Goal: Task Accomplishment & Management: Complete application form

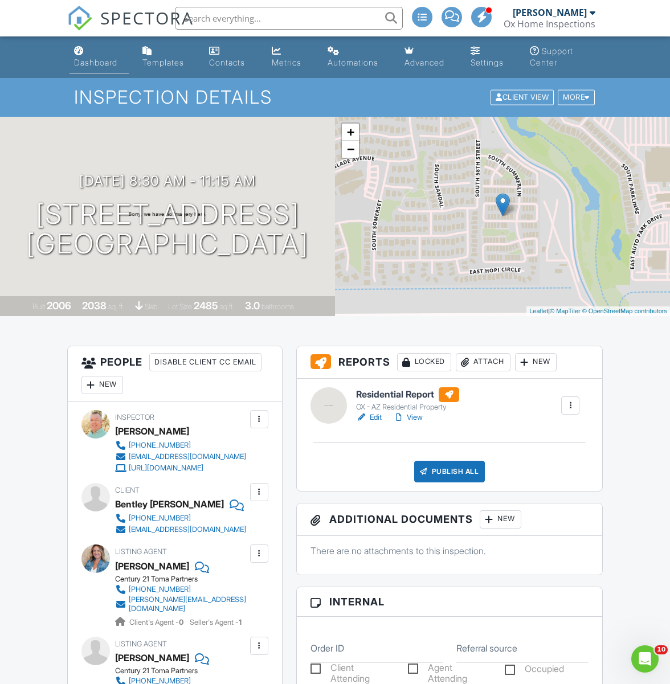
click at [89, 64] on div "Dashboard" at bounding box center [95, 63] width 43 height 10
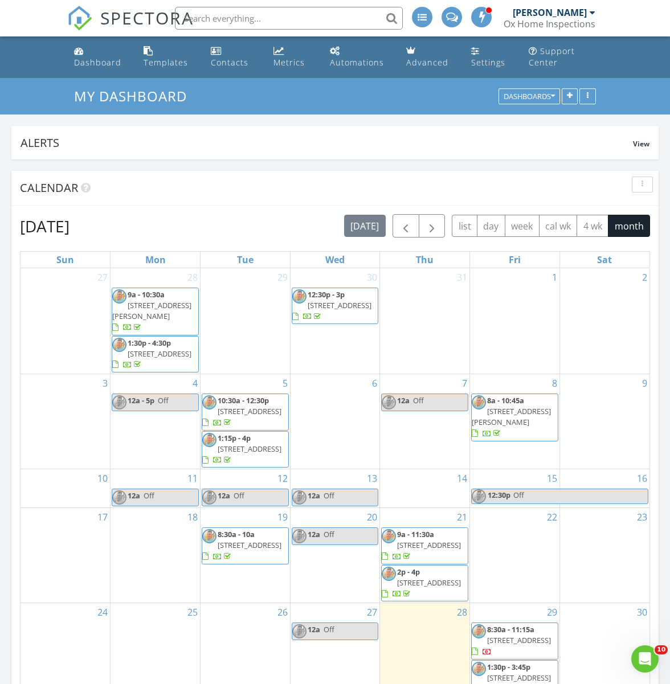
scroll to position [11, 0]
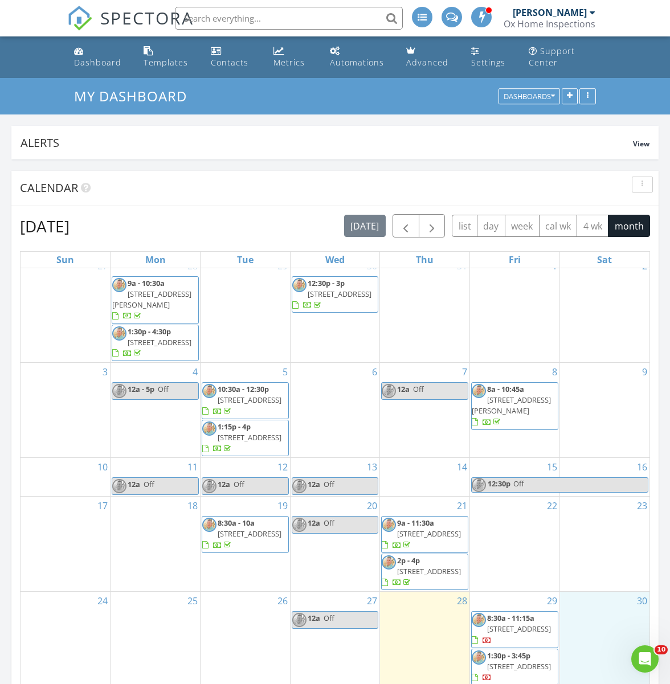
click at [588, 617] on div "30" at bounding box center [604, 639] width 89 height 95
click at [610, 570] on link "Inspection" at bounding box center [602, 569] width 59 height 18
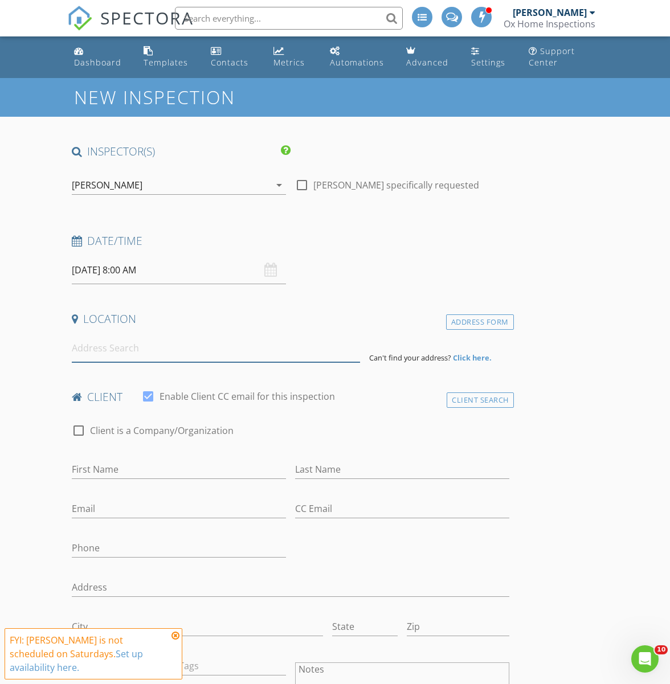
click at [161, 351] on input at bounding box center [216, 348] width 289 height 28
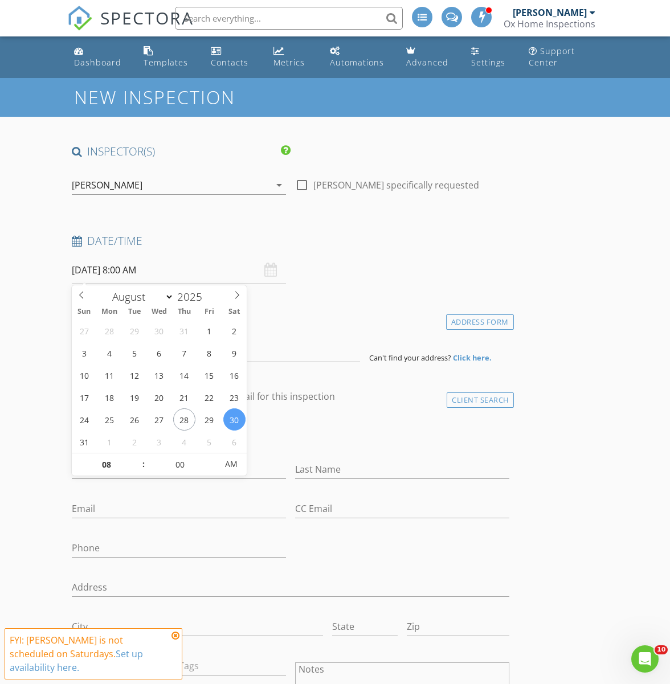
click at [126, 274] on input "08/30/2025 8:00 AM" at bounding box center [179, 270] width 214 height 28
click at [335, 269] on div "Date/Time 08/30/2025 8:00 AM" at bounding box center [290, 258] width 446 height 51
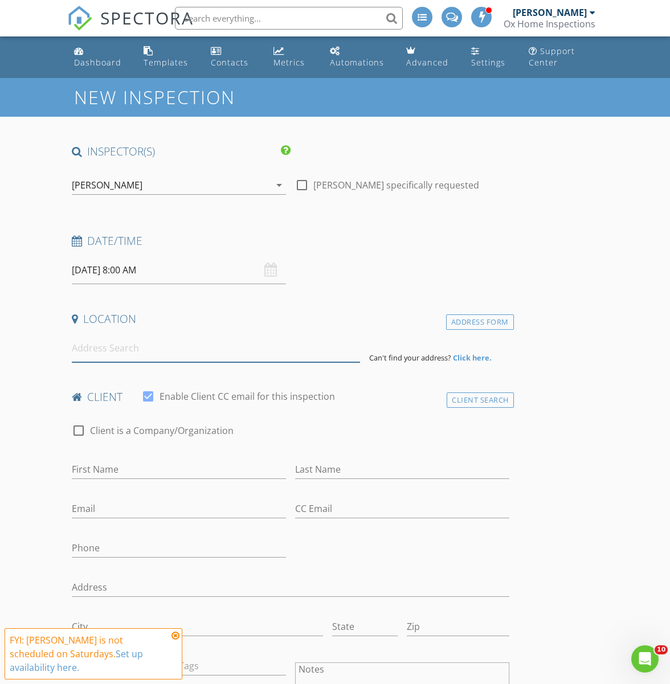
click at [167, 352] on input at bounding box center [216, 348] width 289 height 28
click at [134, 472] on input "First Name" at bounding box center [179, 469] width 214 height 19
type input "Ryan"
click at [209, 354] on input at bounding box center [216, 348] width 289 height 28
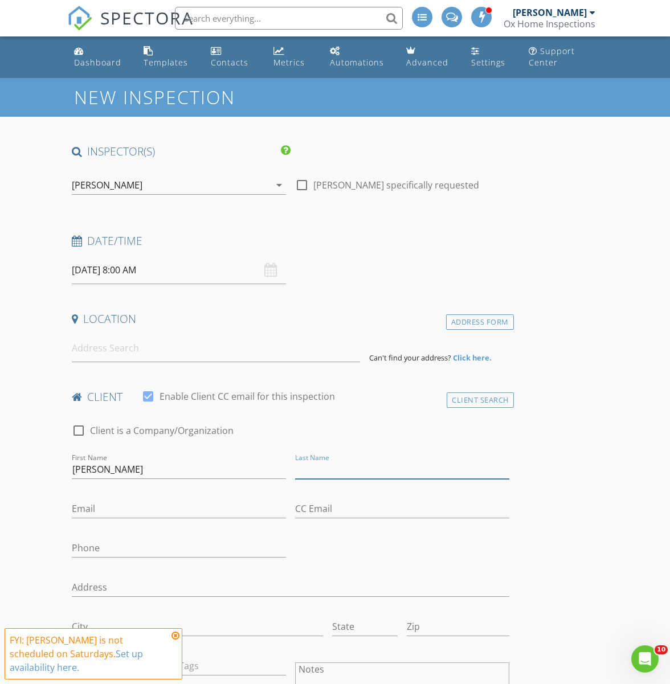
click at [311, 469] on input "Last Name" at bounding box center [402, 469] width 214 height 19
type input "Thayn"
click at [139, 547] on input "Phone" at bounding box center [179, 548] width 214 height 19
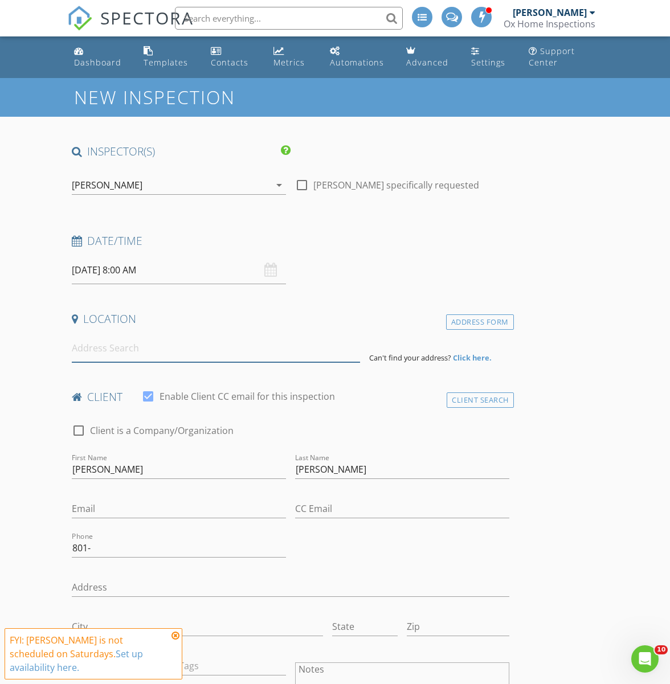
click at [125, 352] on input at bounding box center [216, 348] width 289 height 28
click at [108, 551] on input "801-" at bounding box center [179, 548] width 214 height 19
type input "801-921-"
click at [101, 356] on input at bounding box center [216, 348] width 289 height 28
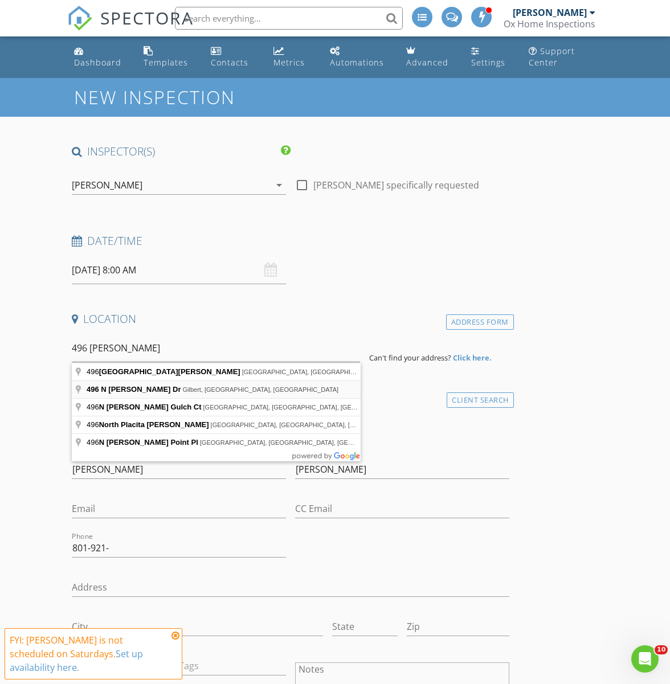
type input "496 N Sabino Dr, Gilbert, AZ, USA"
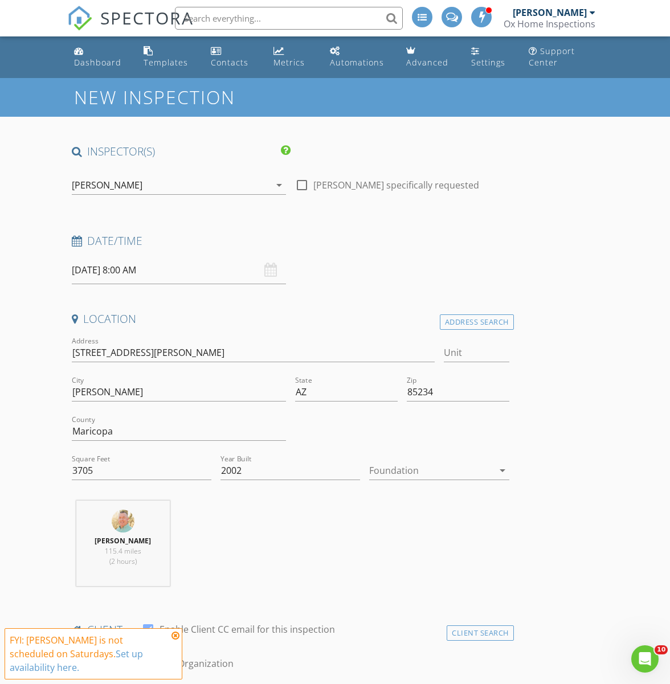
click at [461, 468] on div at bounding box center [431, 470] width 124 height 18
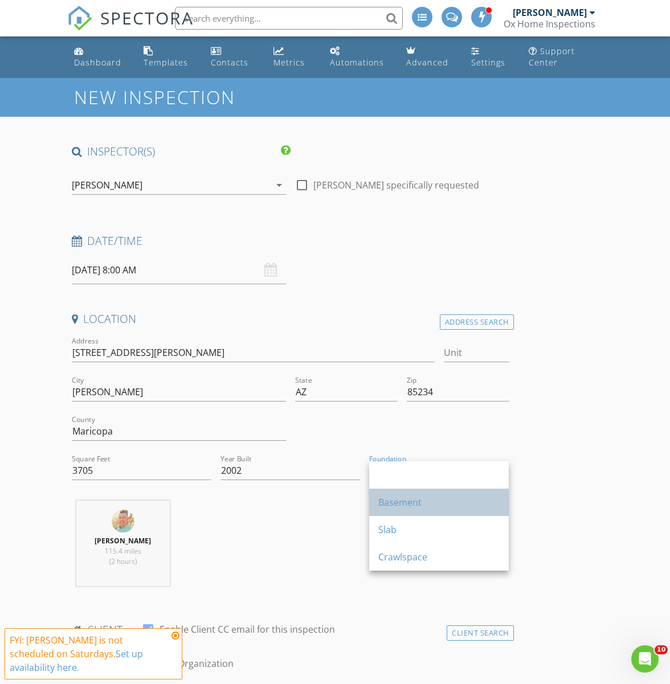
click at [422, 499] on div "Basement" at bounding box center [438, 502] width 121 height 14
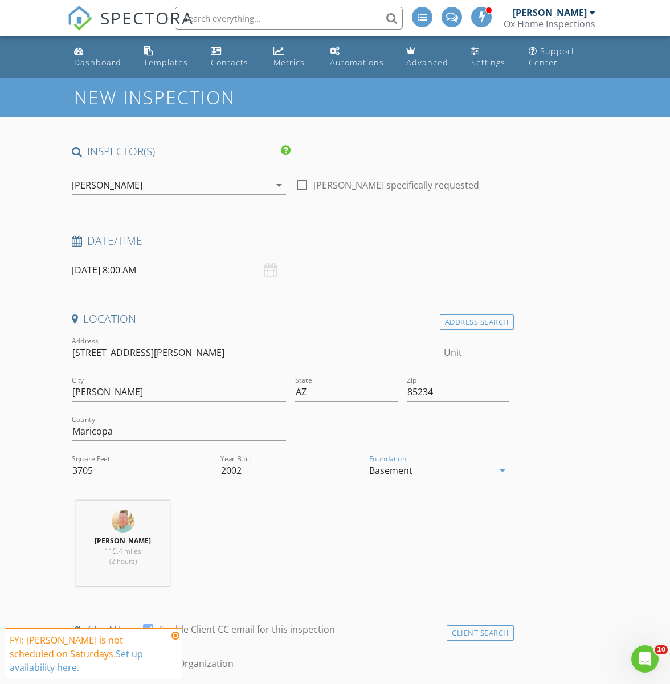
click at [464, 473] on div "Basement" at bounding box center [431, 470] width 124 height 18
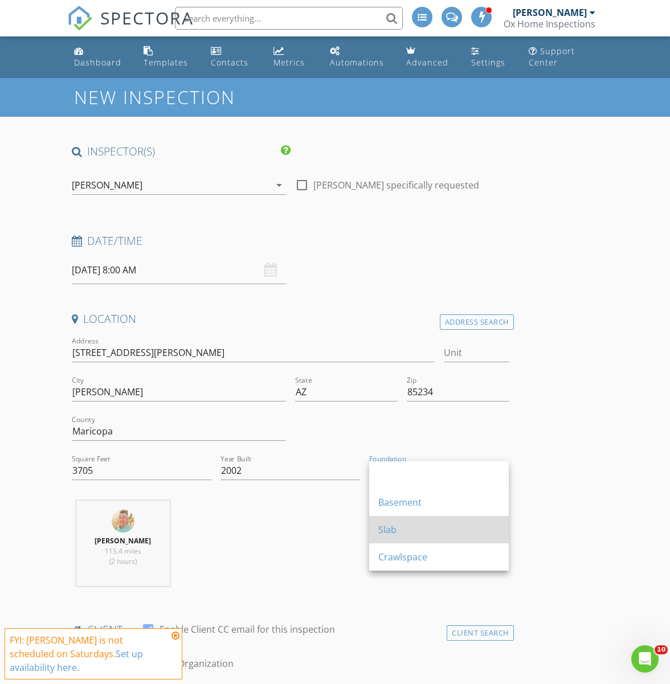
click at [432, 533] on div "Slab" at bounding box center [438, 530] width 121 height 14
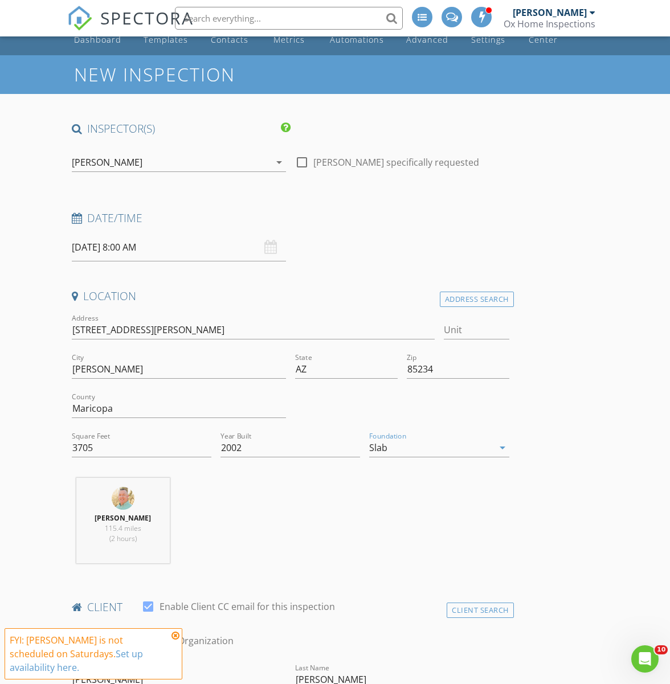
scroll to position [34, 0]
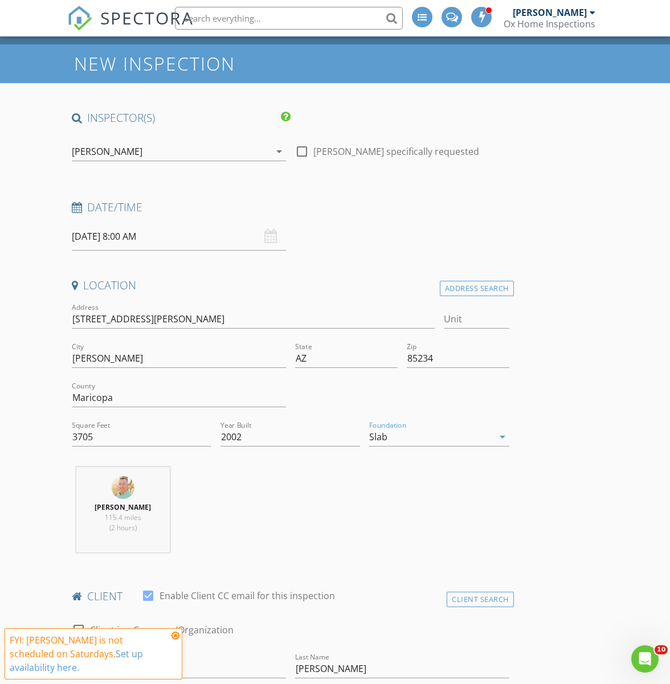
click at [175, 636] on icon at bounding box center [175, 635] width 8 height 9
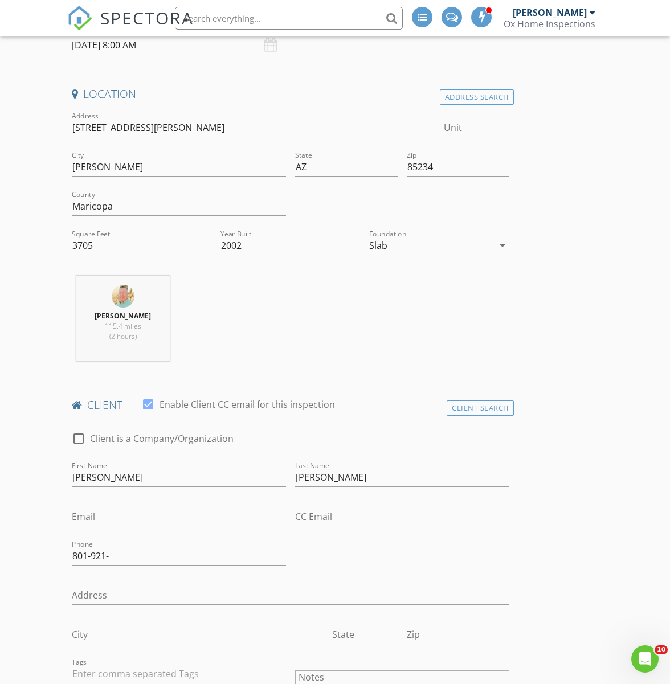
scroll to position [230, 0]
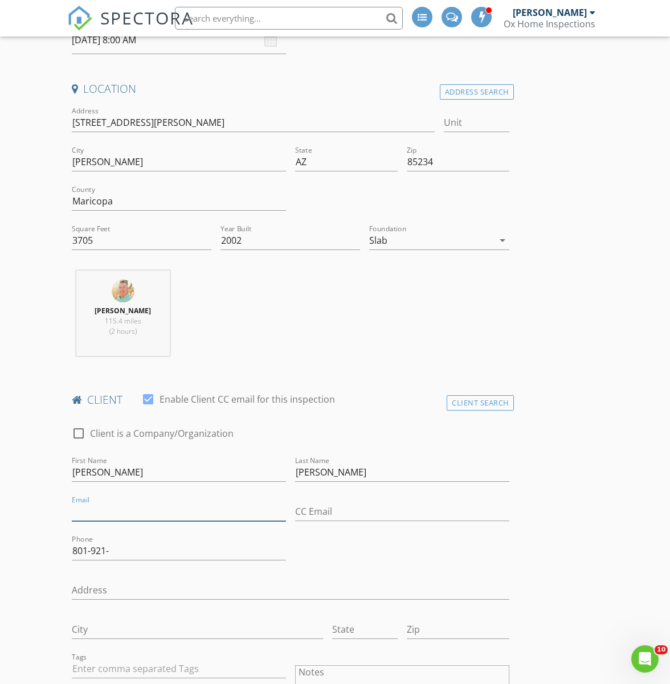
click at [171, 515] on input "Email" at bounding box center [179, 511] width 214 height 19
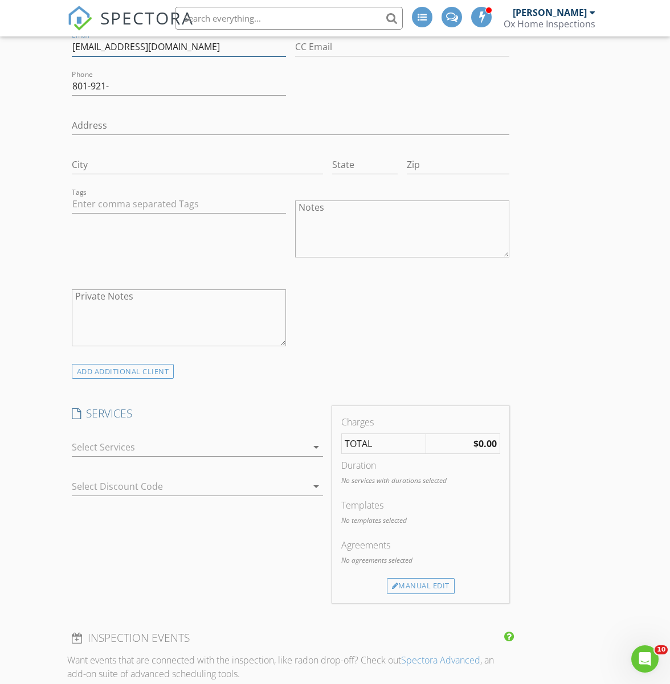
scroll to position [709, 0]
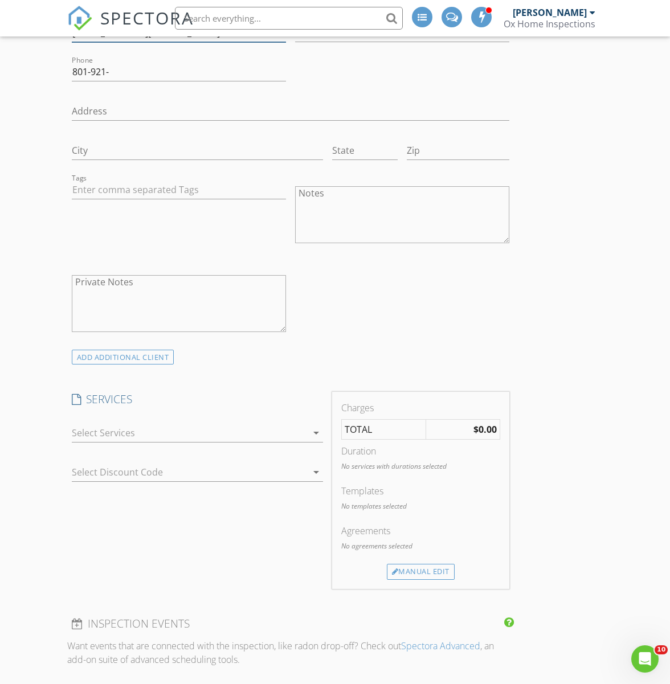
type input "[EMAIL_ADDRESS][DOMAIN_NAME]"
click at [318, 433] on icon "arrow_drop_down" at bounding box center [316, 433] width 14 height 14
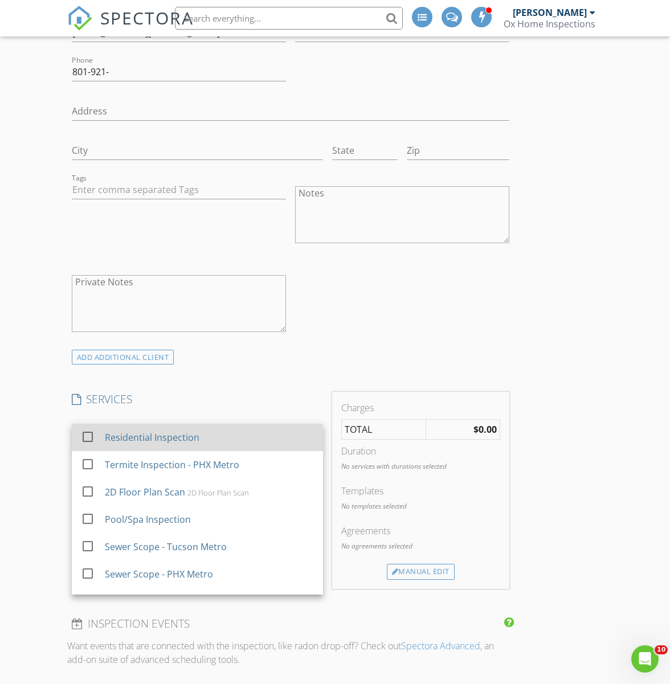
click at [226, 442] on div "Residential Inspection" at bounding box center [209, 437] width 209 height 23
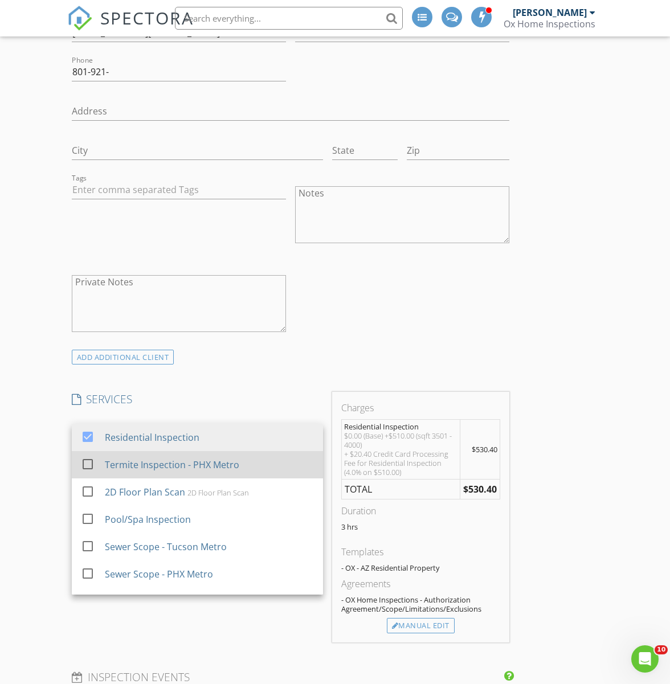
click at [90, 466] on div at bounding box center [87, 463] width 19 height 19
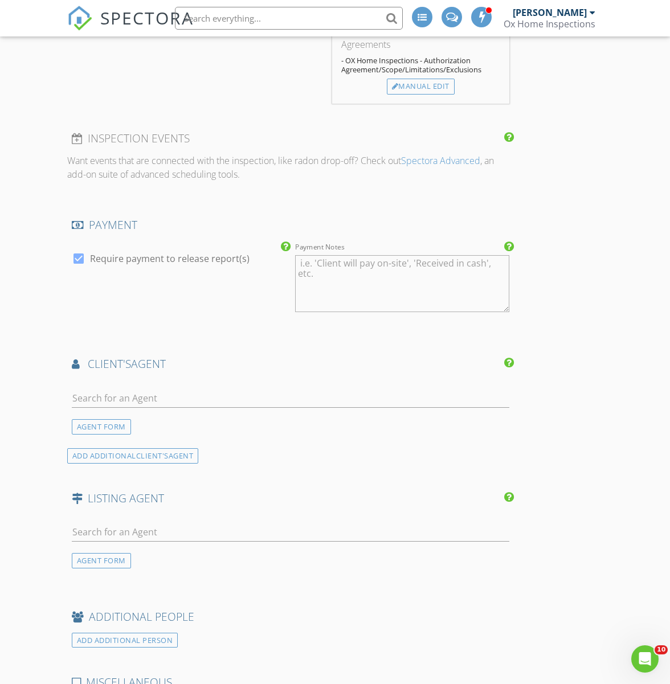
scroll to position [1345, 0]
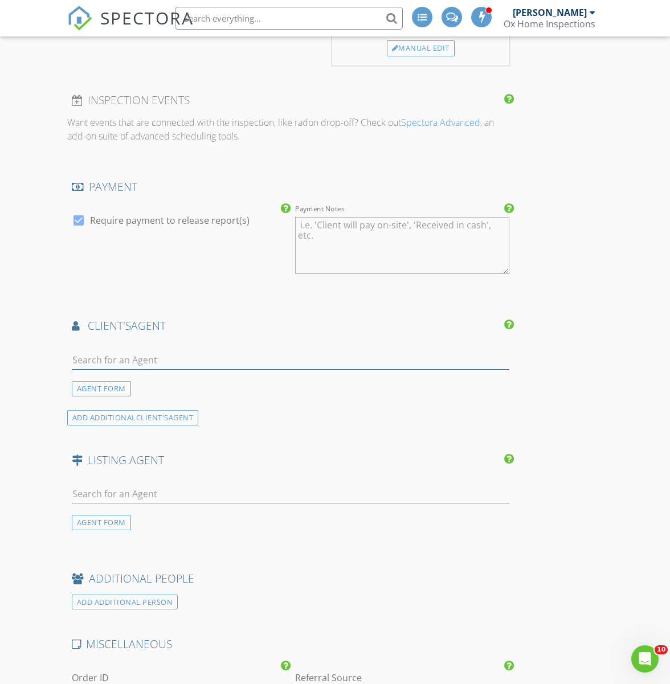
click at [118, 355] on input "text" at bounding box center [290, 360] width 437 height 19
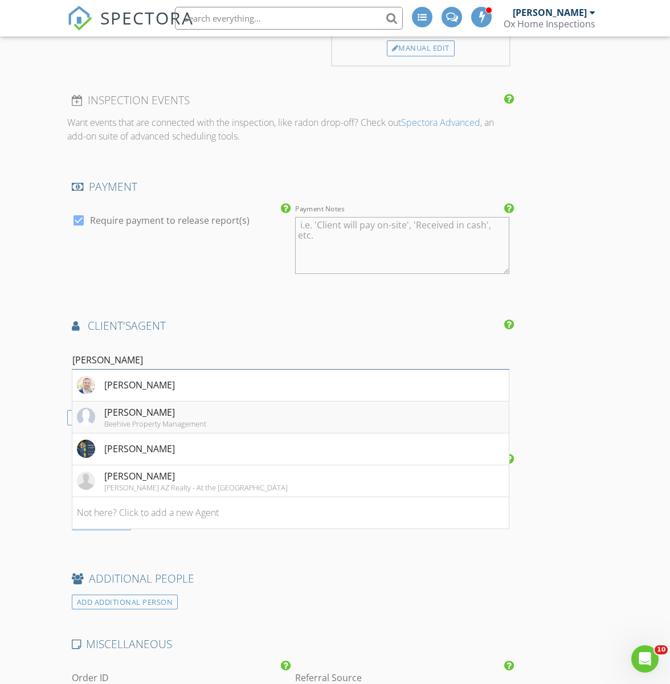
type input "[PERSON_NAME]"
click at [124, 417] on div "[PERSON_NAME]" at bounding box center [155, 412] width 102 height 14
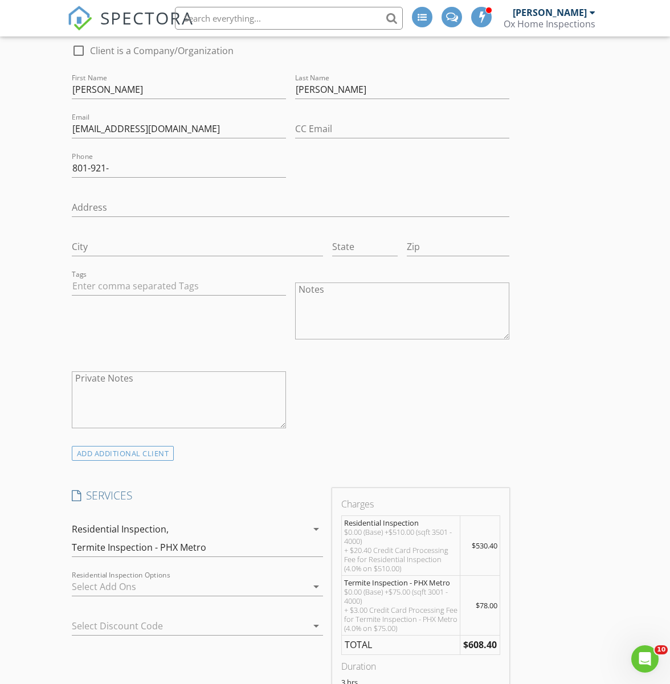
scroll to position [622, 0]
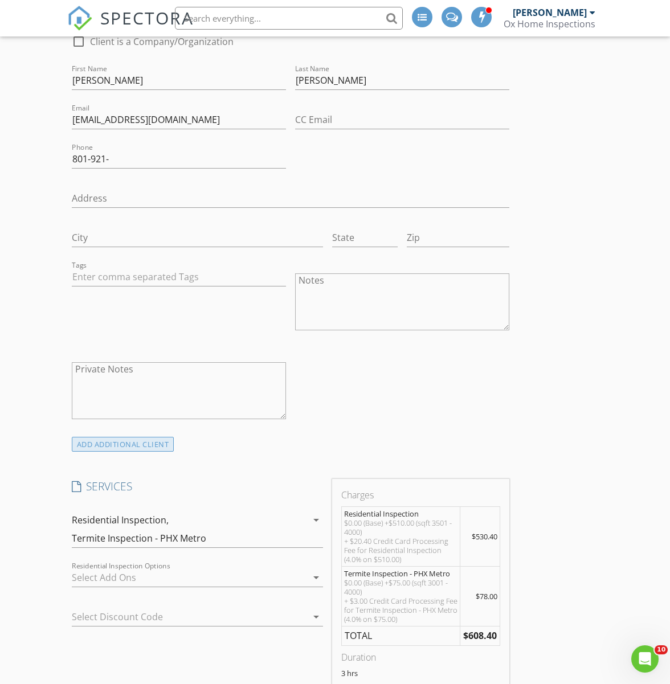
click at [141, 446] on div "ADD ADDITIONAL client" at bounding box center [123, 444] width 102 height 15
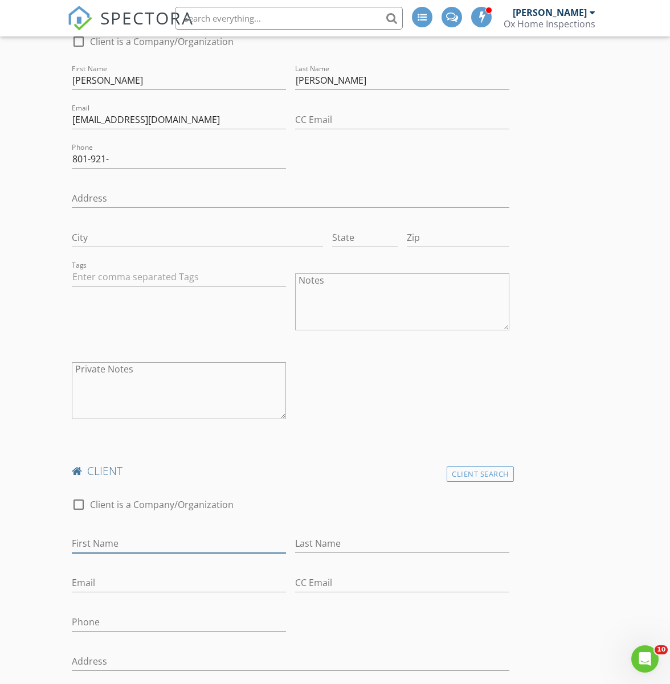
click at [115, 540] on input "First Name" at bounding box center [179, 543] width 214 height 19
type input "[PERSON_NAME]"
click at [98, 581] on input "Email" at bounding box center [179, 582] width 214 height 19
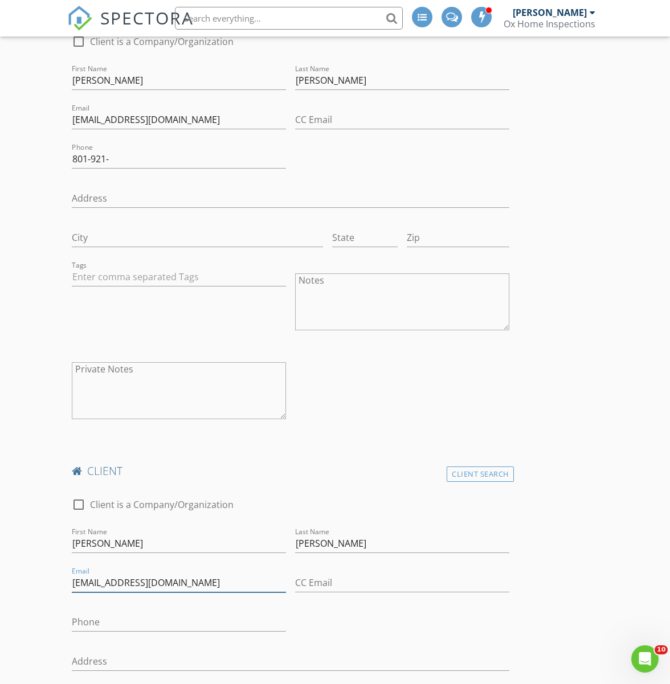
type input "[EMAIL_ADDRESS][DOMAIN_NAME]"
click at [90, 619] on input "Phone" at bounding box center [179, 622] width 214 height 19
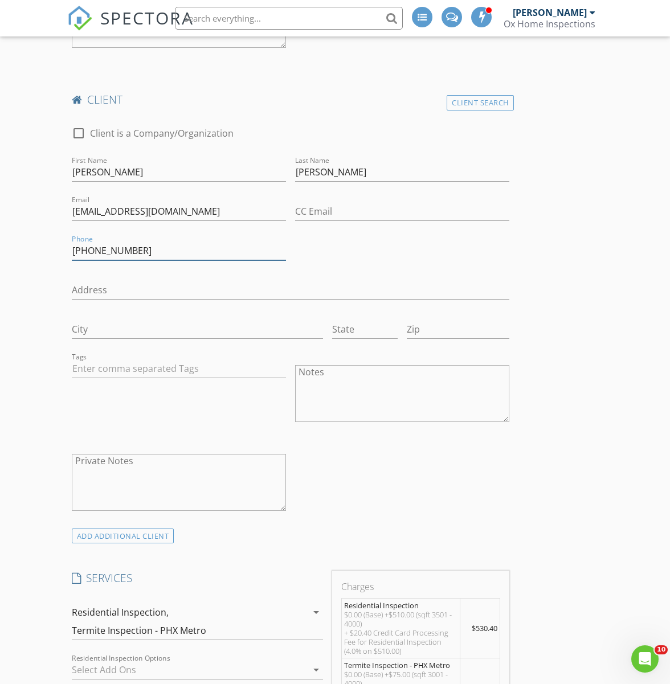
scroll to position [1003, 0]
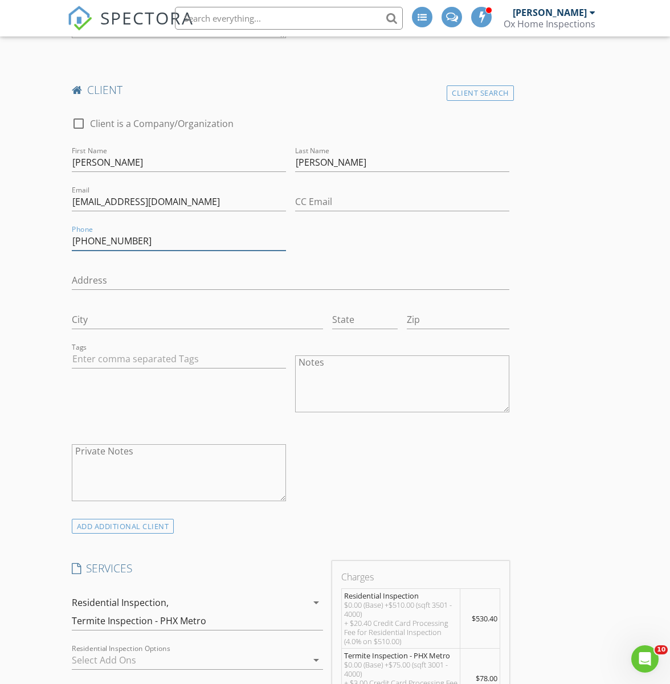
type input "[PHONE_NUMBER]"
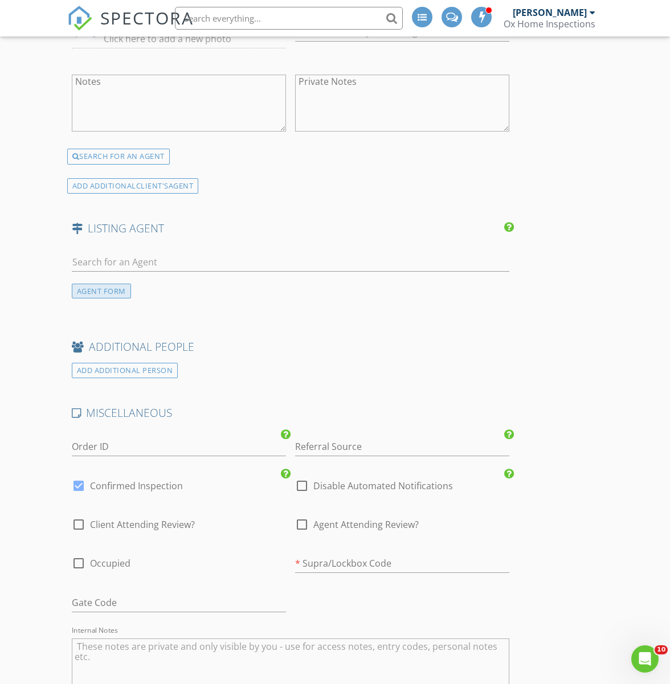
scroll to position [2341, 0]
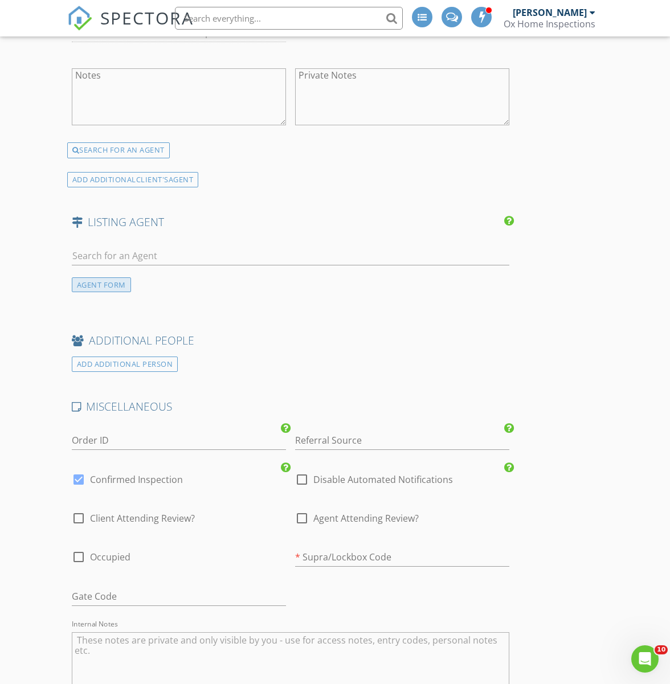
click at [95, 282] on div "AGENT FORM" at bounding box center [101, 284] width 59 height 15
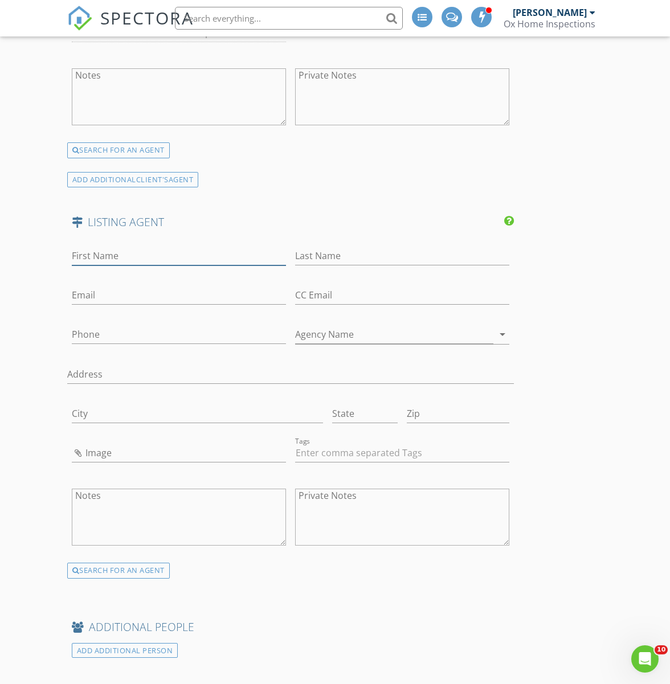
click at [172, 255] on input "First Name" at bounding box center [179, 256] width 214 height 19
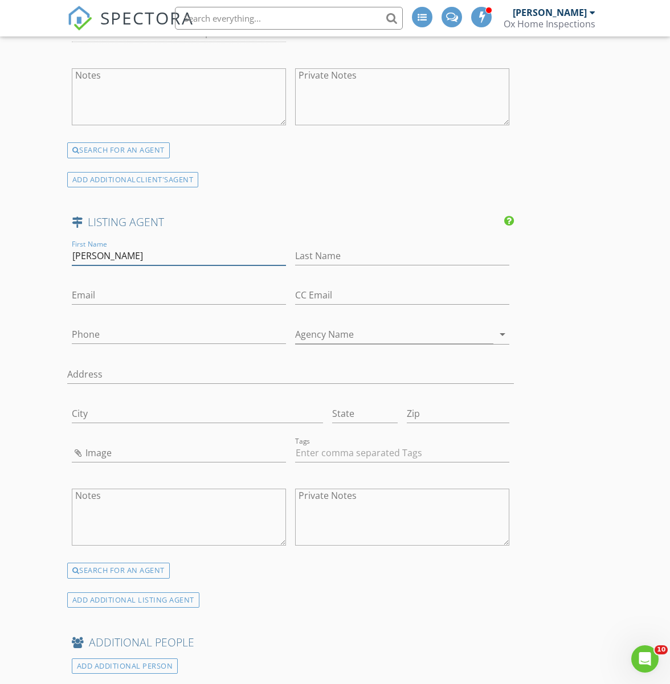
type input "Doreen"
type input "X"
type input "Drew"
click at [105, 330] on input "Phone" at bounding box center [179, 334] width 214 height 19
type input "[PHONE_NUMBER]"
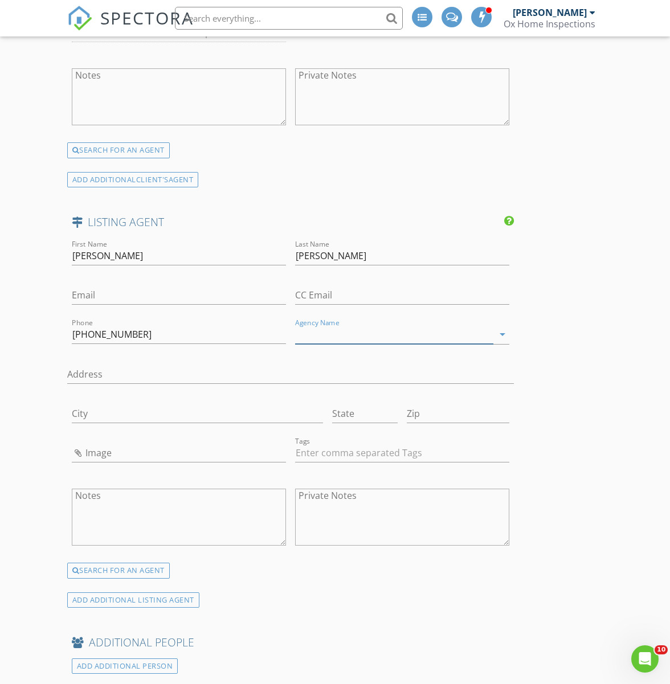
click at [326, 334] on input "Agency Name" at bounding box center [394, 334] width 198 height 19
type input "Daisy Dream Homes Real Estate"
click at [143, 598] on div "ADD ADDITIONAL LISTING AGENT" at bounding box center [133, 599] width 132 height 15
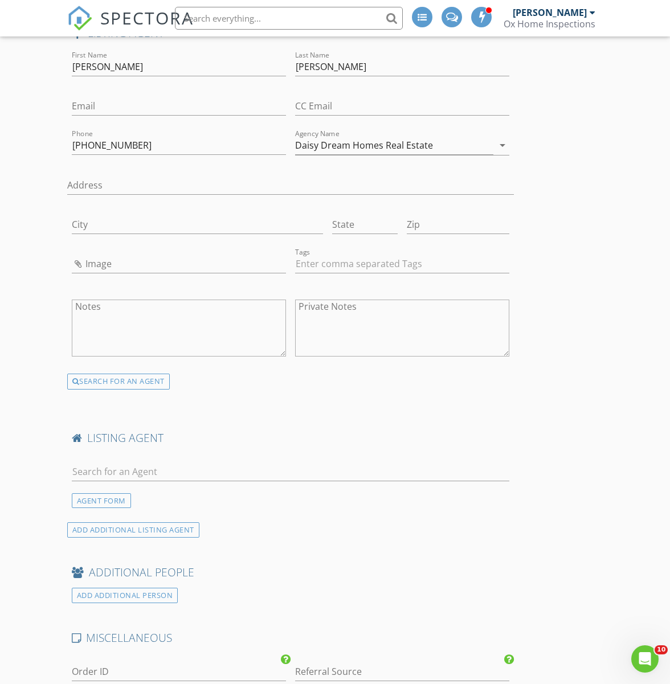
scroll to position [2544, 0]
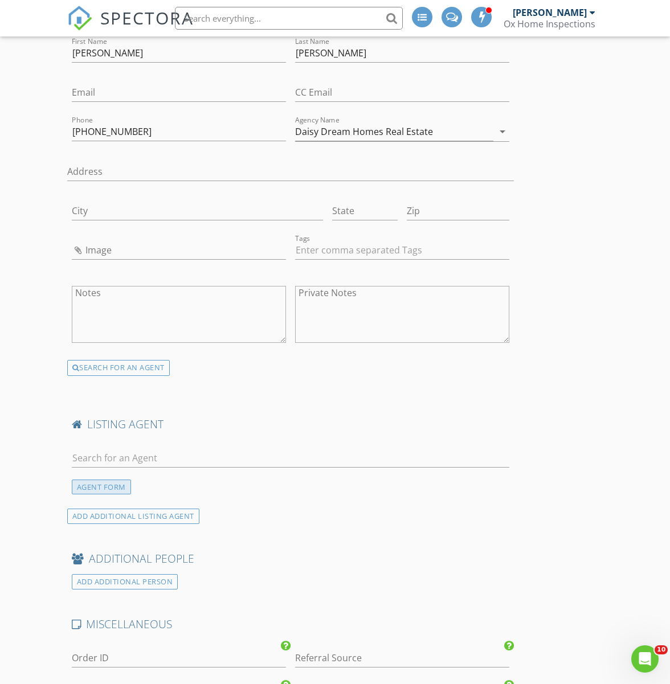
click at [112, 489] on div "AGENT FORM" at bounding box center [101, 486] width 59 height 15
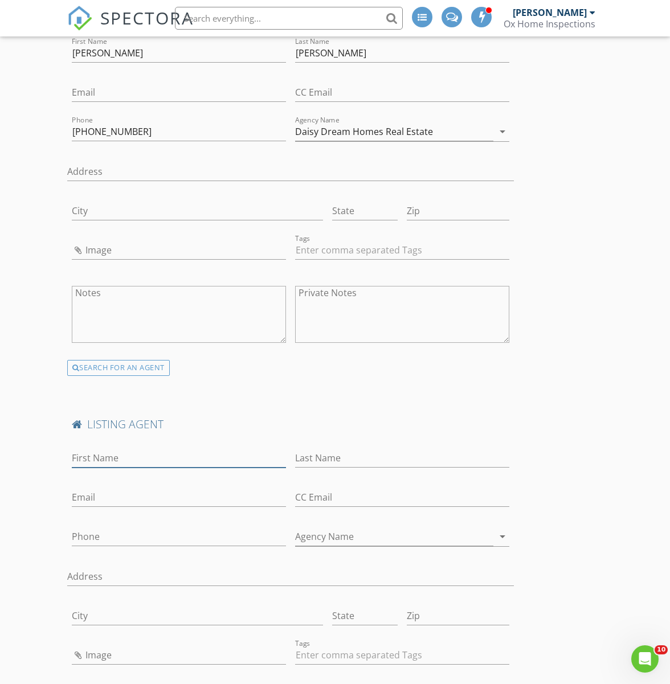
click at [112, 450] on input "First Name" at bounding box center [179, 458] width 214 height 19
type input "[PERSON_NAME]"
click at [93, 494] on input "Email" at bounding box center [179, 497] width 214 height 19
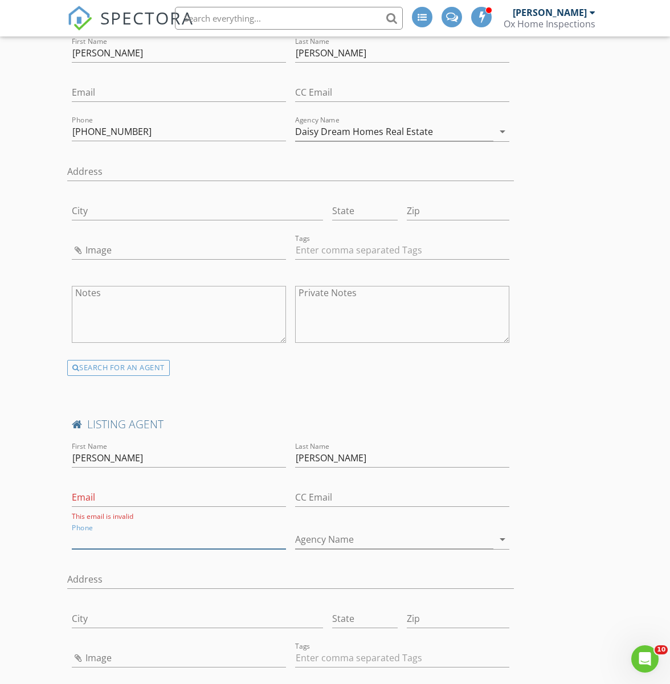
click at [91, 532] on input "Phone" at bounding box center [179, 539] width 214 height 19
type input "[PHONE_NUMBER]"
click at [188, 98] on input "Email" at bounding box center [179, 92] width 214 height 19
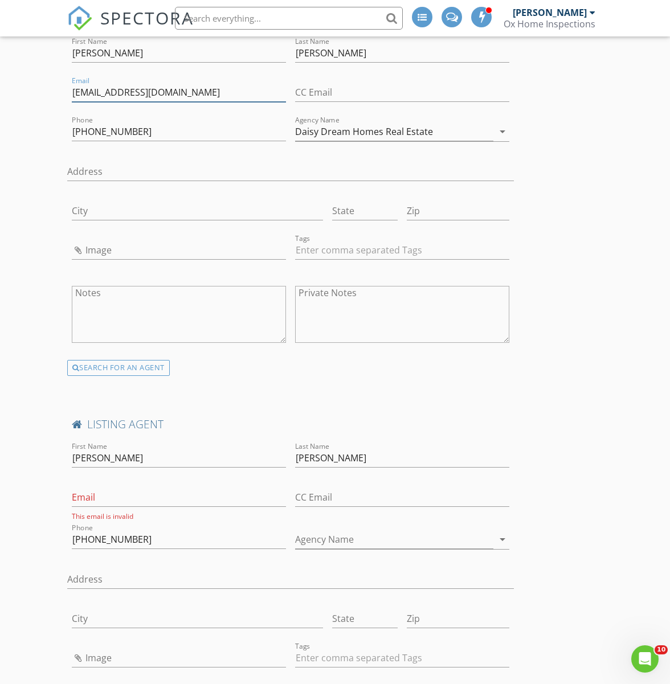
type input "[EMAIL_ADDRESS][DOMAIN_NAME]"
click at [97, 496] on input "Email" at bounding box center [179, 497] width 214 height 19
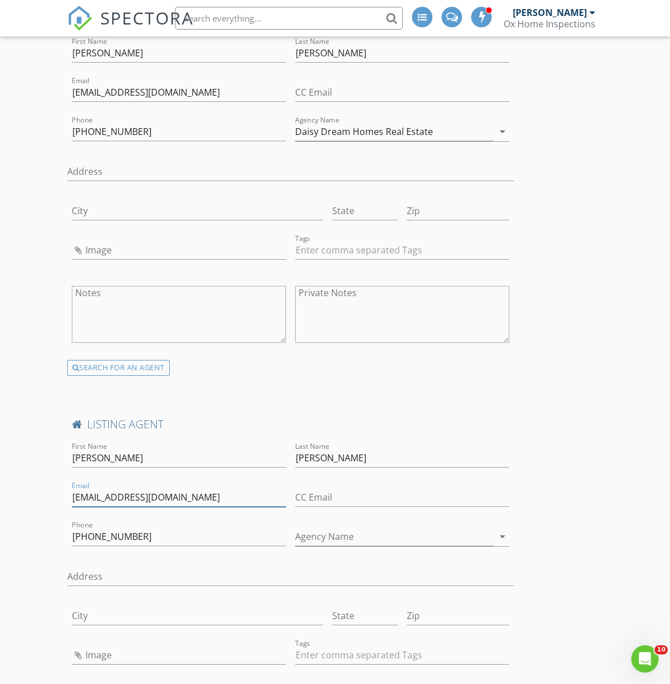
type input "[EMAIL_ADDRESS][DOMAIN_NAME]"
click at [327, 538] on input "Agency Name" at bounding box center [394, 536] width 198 height 19
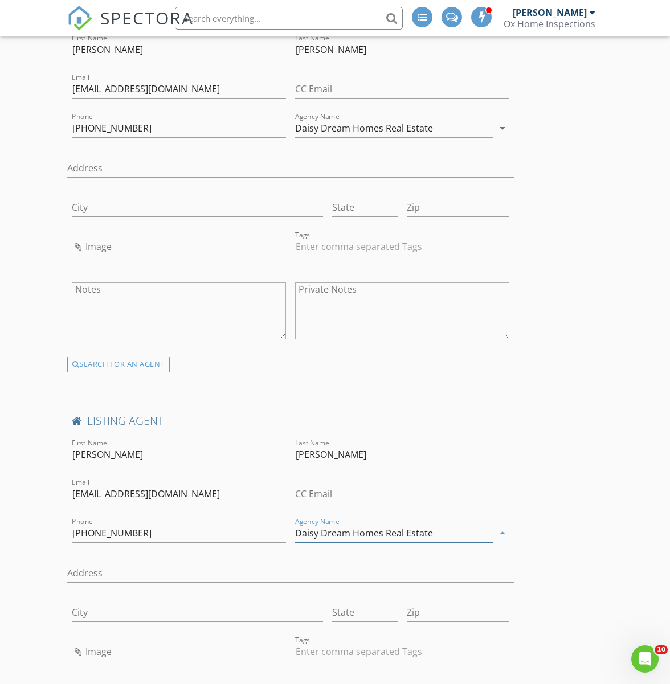
type input "Daisy Dream Homes Real Estate"
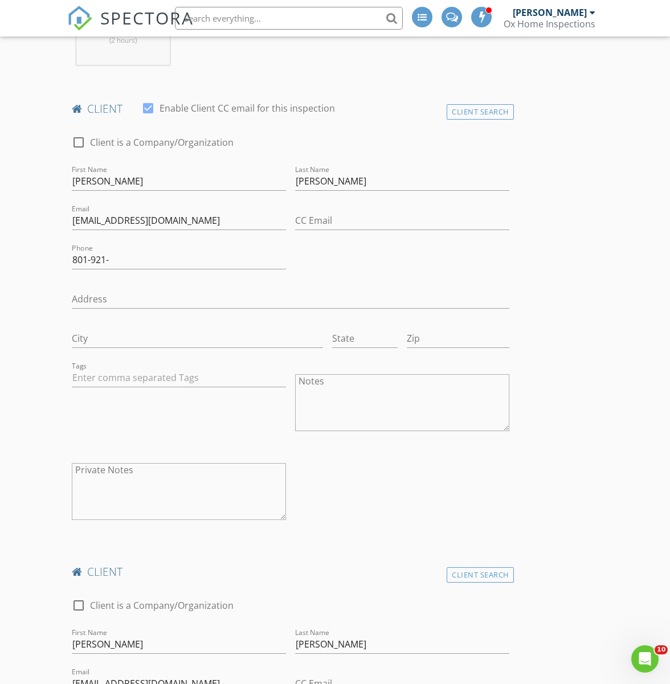
scroll to position [499, 0]
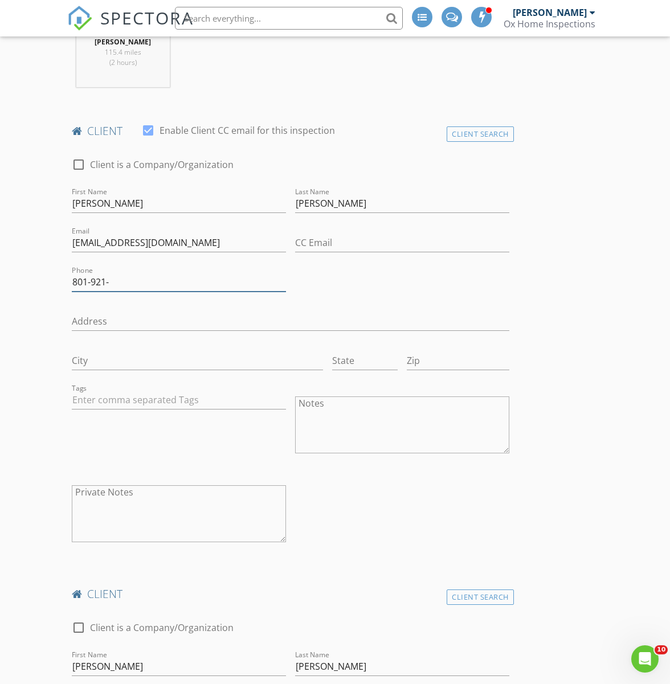
click at [128, 283] on input "801-921-" at bounding box center [179, 282] width 214 height 19
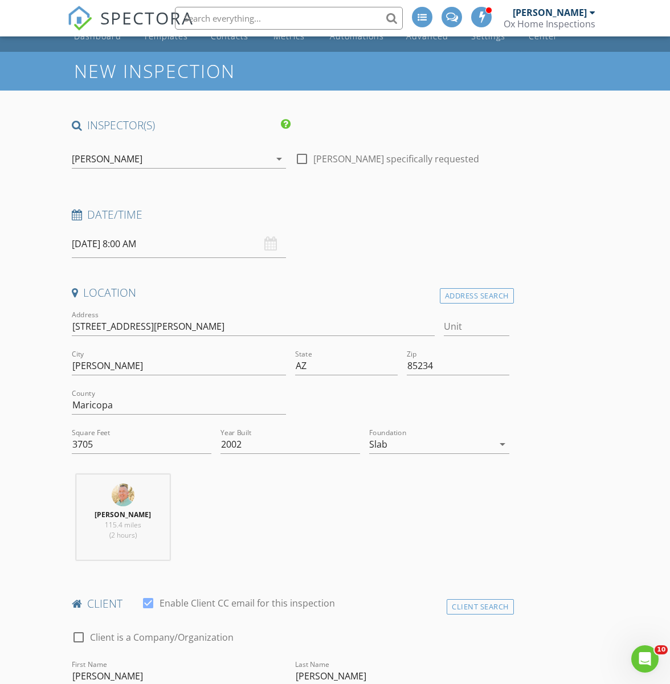
scroll to position [0, 0]
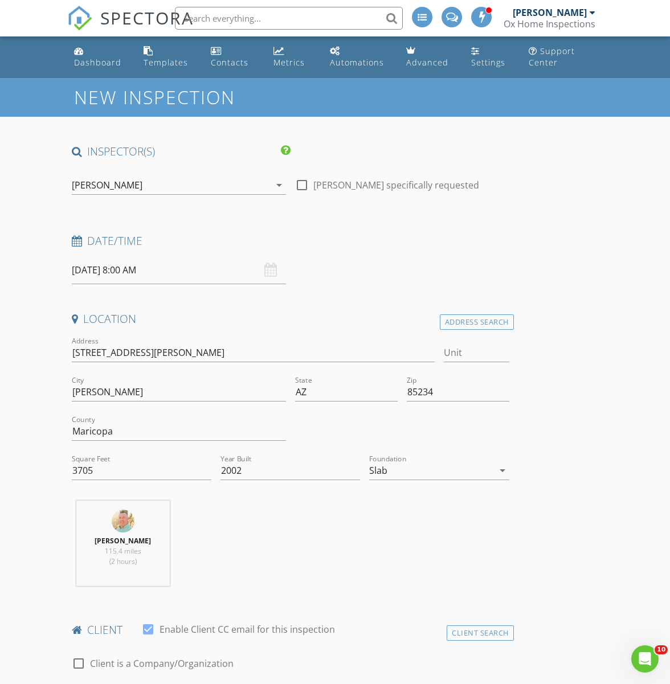
type input "[PHONE_NUMBER]"
click at [147, 272] on input "08/30/2025 8:00 AM" at bounding box center [179, 270] width 214 height 28
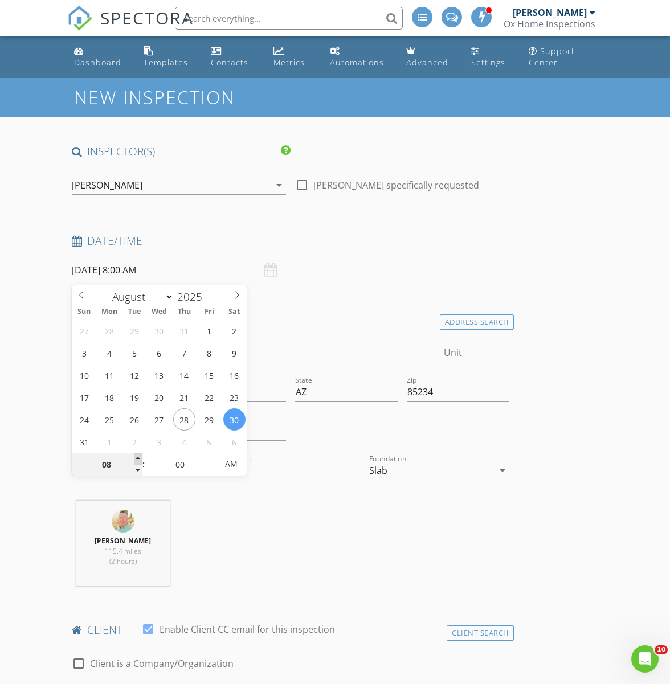
type input "09"
type input "08/30/2025 9:00 AM"
click at [139, 459] on span at bounding box center [138, 458] width 8 height 11
type input "08"
type input "08/30/2025 8:00 AM"
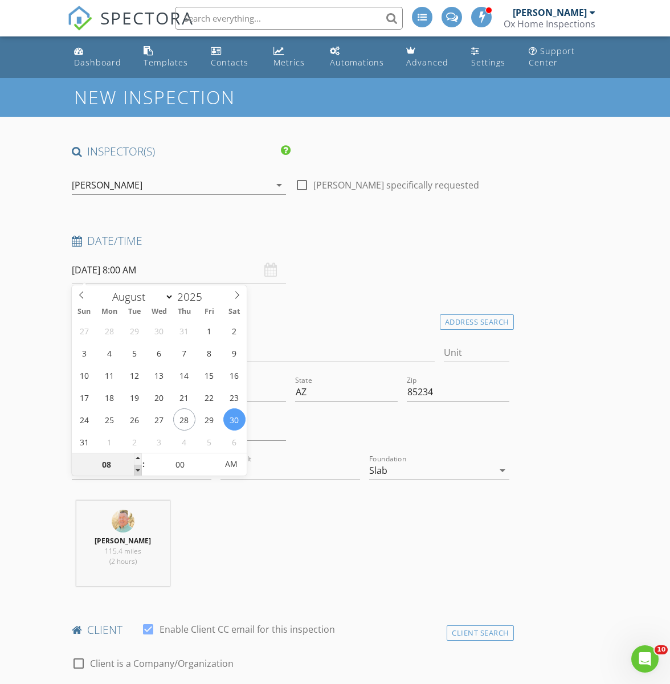
click at [139, 469] on span at bounding box center [138, 470] width 8 height 11
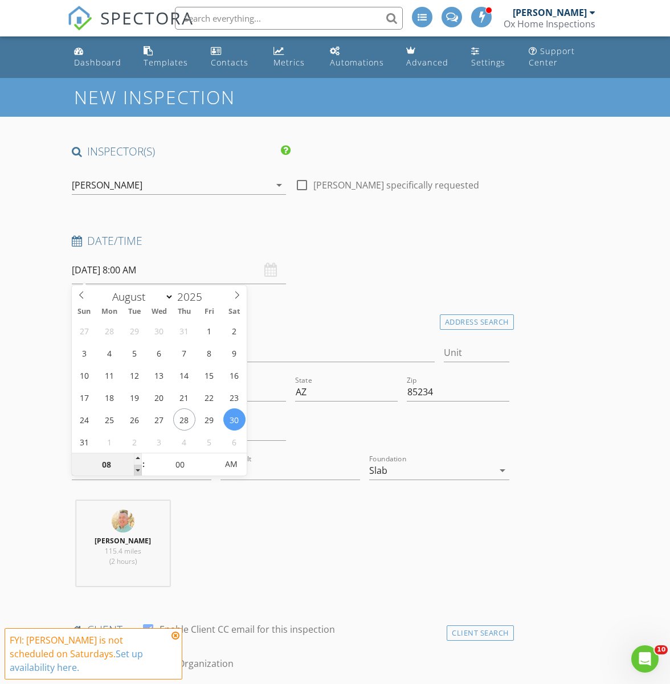
type input "07"
type input "08/30/2025 7:00 AM"
click at [139, 469] on span at bounding box center [138, 470] width 8 height 11
type input "05"
type input "08/30/2025 7:05 AM"
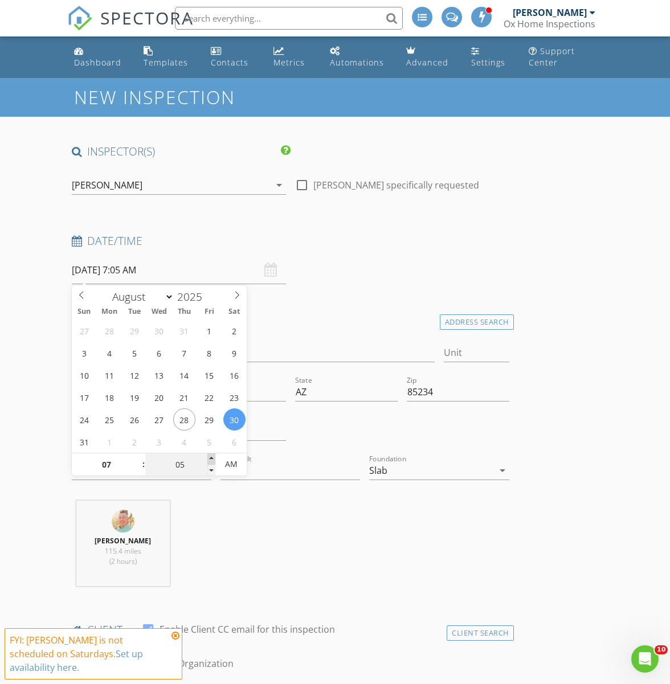
click at [208, 459] on span at bounding box center [211, 458] width 8 height 11
type input "10"
type input "08/30/2025 7:10 AM"
click at [208, 459] on span at bounding box center [211, 458] width 8 height 11
type input "05"
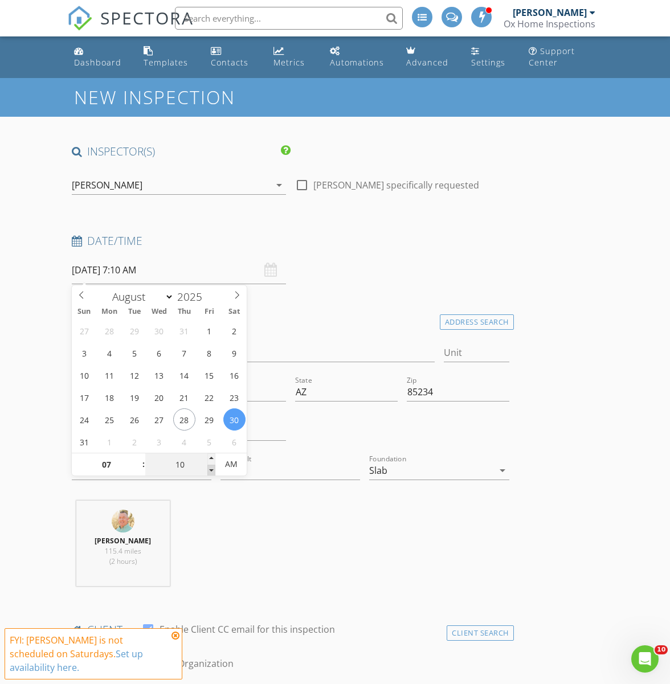
type input "08/30/2025 7:05 AM"
click at [208, 469] on span at bounding box center [211, 470] width 8 height 11
type input "10"
type input "08/30/2025 7:10 AM"
click at [213, 456] on span at bounding box center [211, 458] width 8 height 11
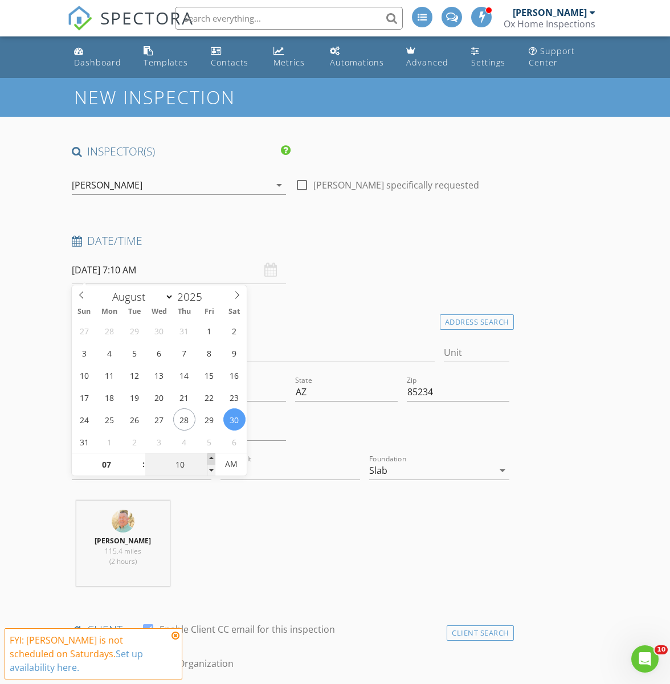
type input "15"
type input "08/30/2025 7:15 AM"
click at [213, 456] on span at bounding box center [211, 458] width 8 height 11
type input "20"
type input "08/30/2025 7:20 AM"
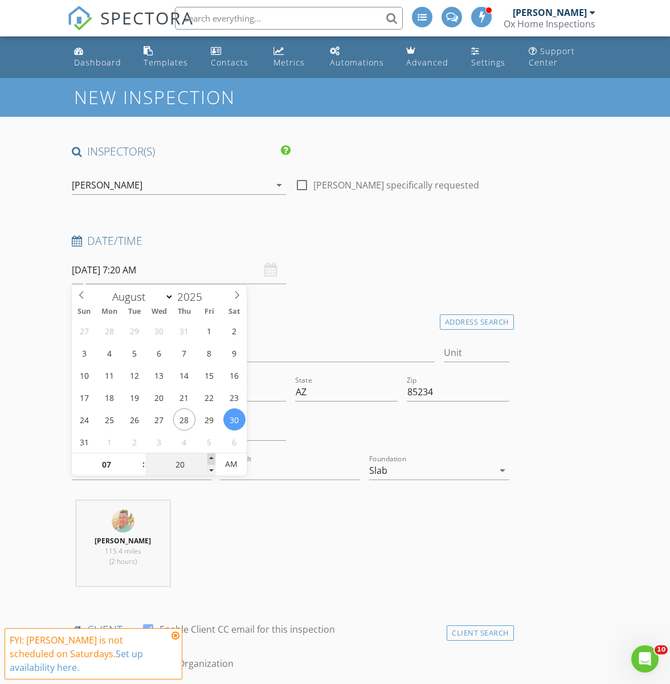
click at [213, 456] on span at bounding box center [211, 458] width 8 height 11
type input "25"
type input "08/30/2025 7:25 AM"
click at [213, 456] on span at bounding box center [211, 458] width 8 height 11
type input "30"
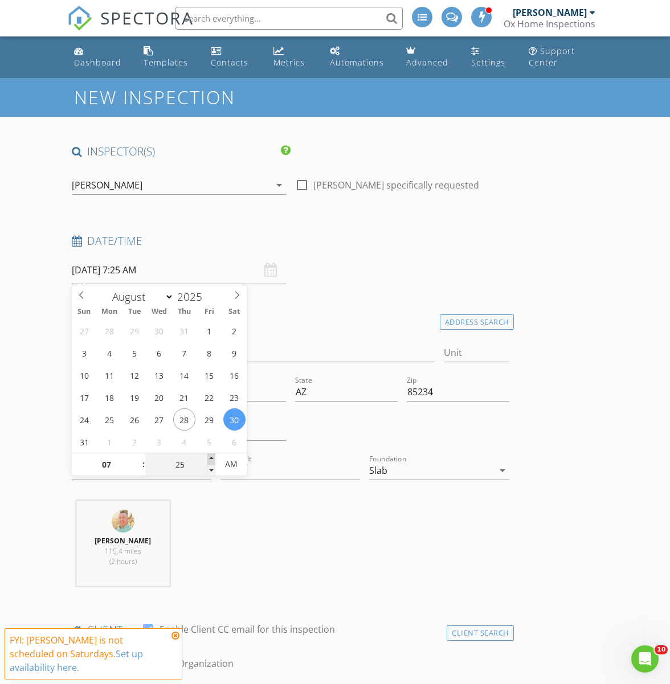
type input "[DATE] 7:30 AM"
click at [213, 456] on span at bounding box center [211, 458] width 8 height 11
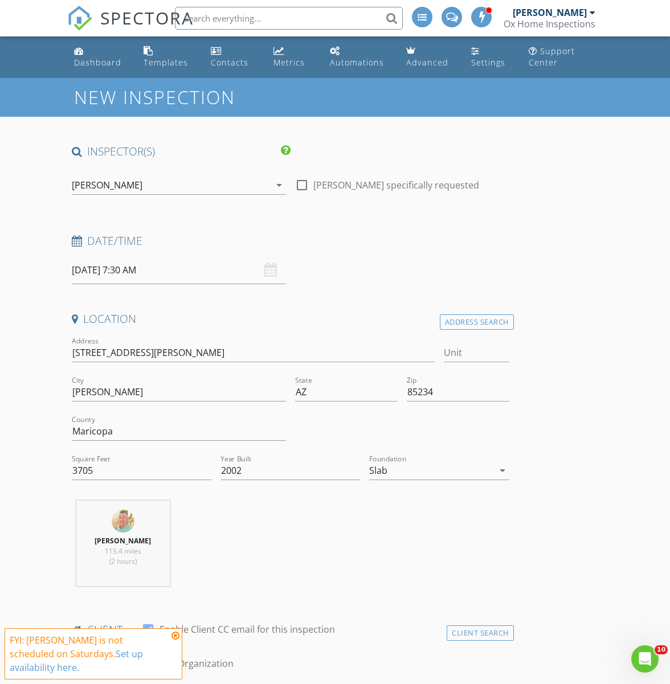
click at [174, 635] on icon at bounding box center [175, 635] width 8 height 9
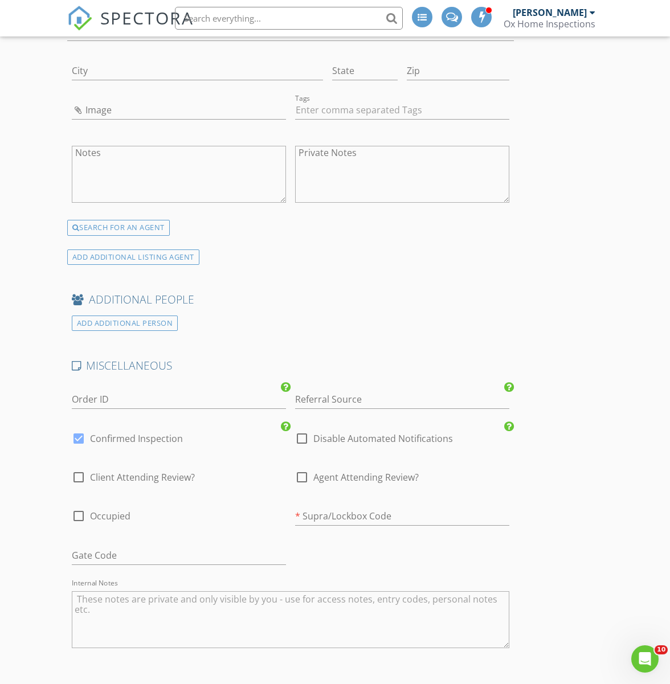
scroll to position [3092, 0]
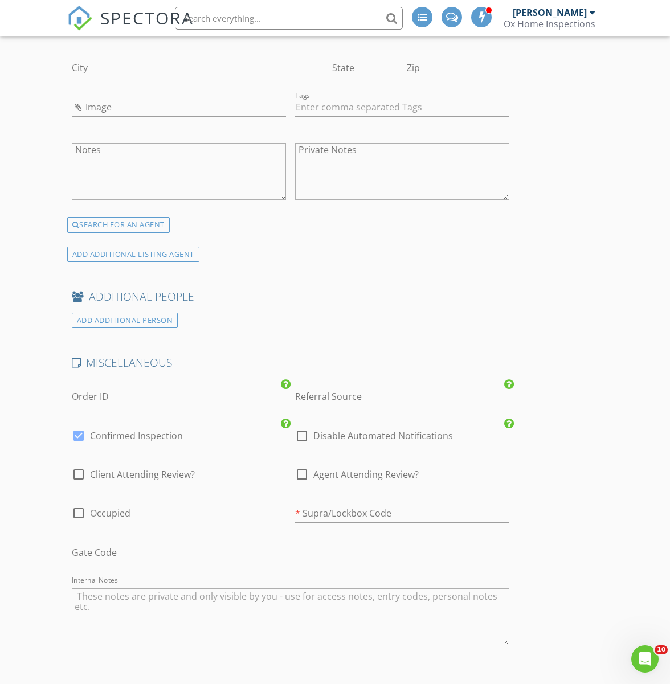
click at [305, 598] on textarea "Internal Notes" at bounding box center [290, 616] width 437 height 57
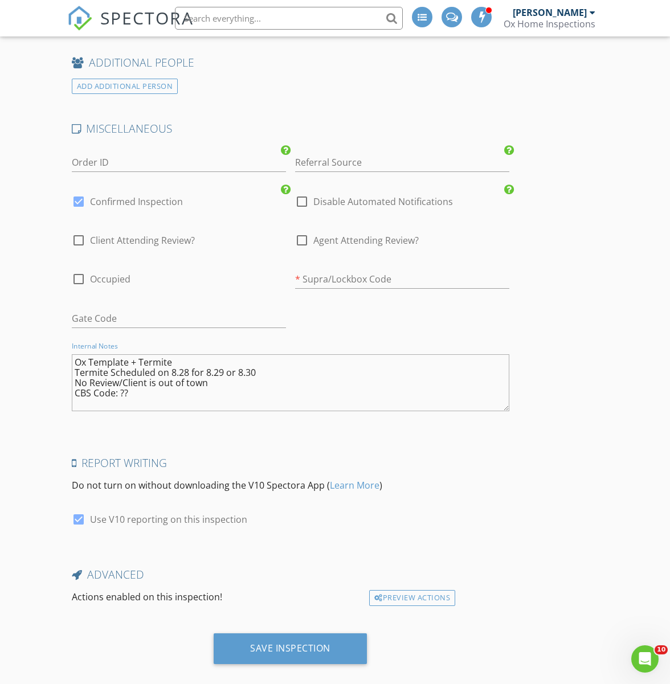
scroll to position [3340, 0]
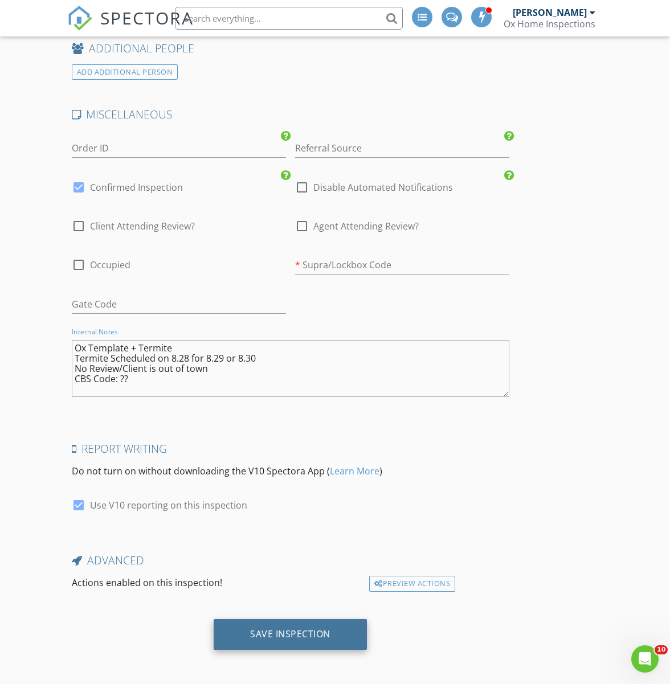
type textarea "Ox Template + Termite Termite Scheduled on 8.28 for 8.29 or 8.30 No Review/Clie…"
click at [272, 631] on div "Save Inspection" at bounding box center [290, 633] width 80 height 11
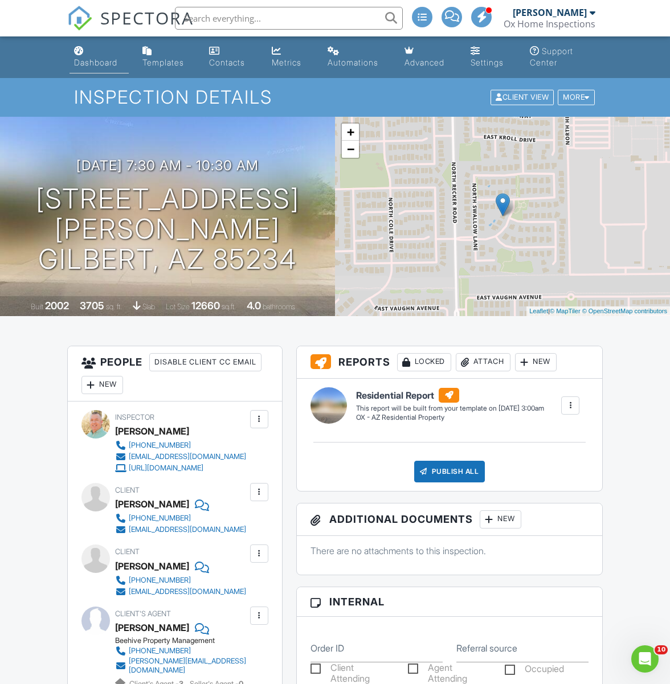
click at [79, 64] on div "Dashboard" at bounding box center [95, 63] width 43 height 10
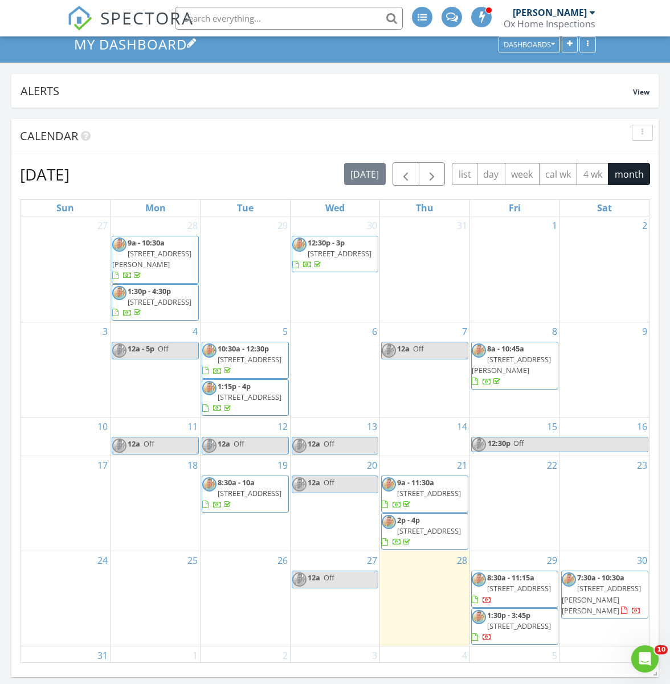
scroll to position [62, 0]
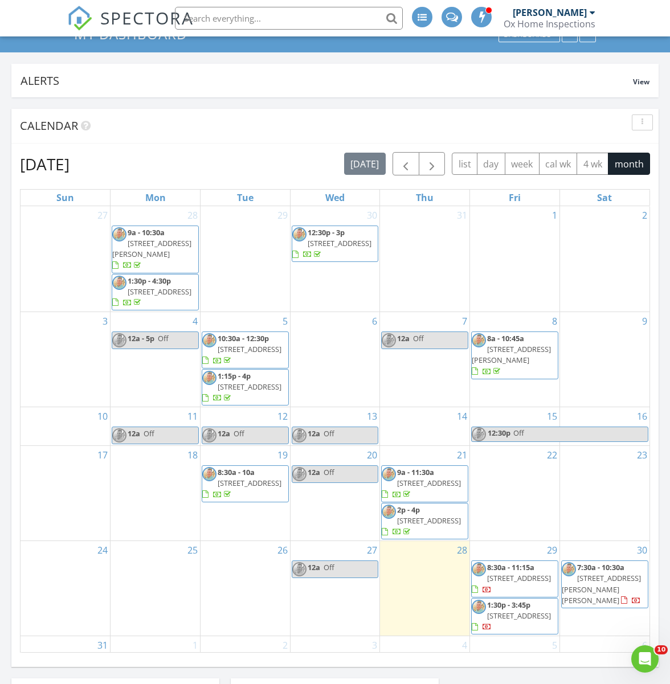
click at [603, 562] on span "7:30a - 10:30a" at bounding box center [600, 567] width 47 height 10
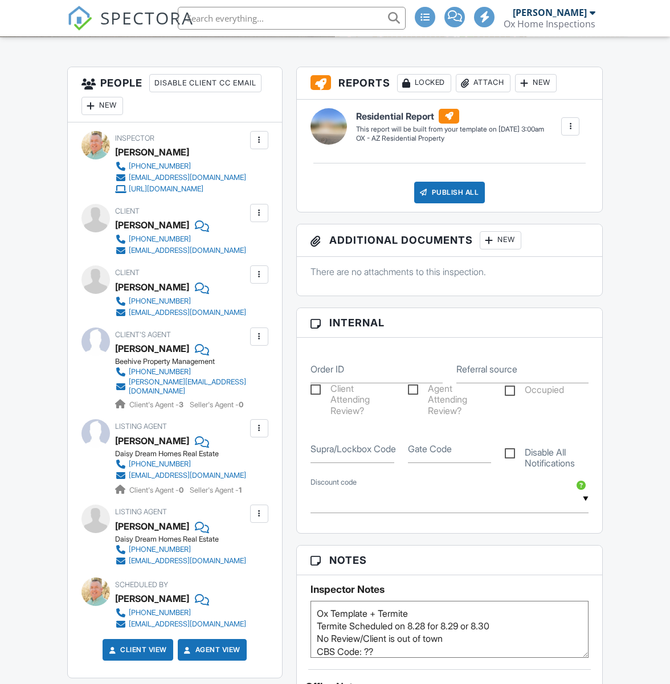
scroll to position [305, 0]
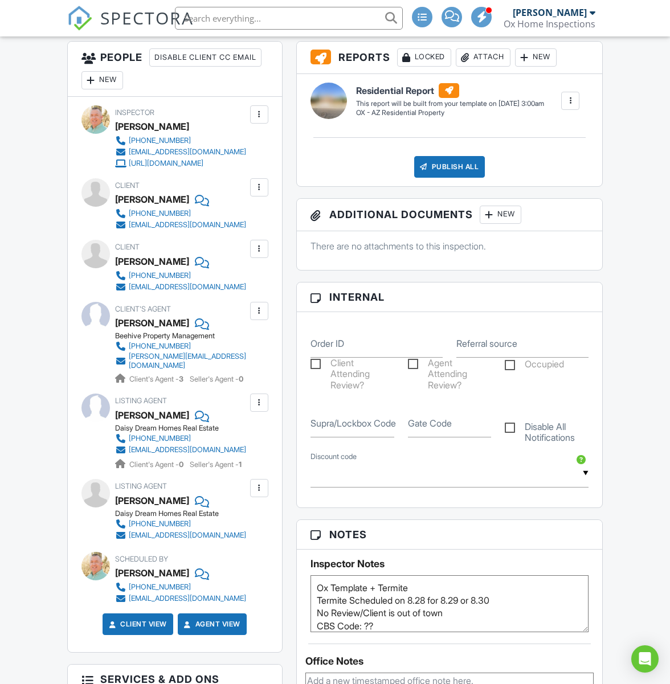
click at [380, 641] on div "Notes Inspector Notes Ox Template + Termite Termite Scheduled on 8.28 for 8.29 …" at bounding box center [449, 643] width 307 height 249
click at [380, 632] on textarea "Ox Template + Termite Termite Scheduled on 8.28 for 8.29 or 8.30 No Review/Clie…" at bounding box center [449, 603] width 278 height 57
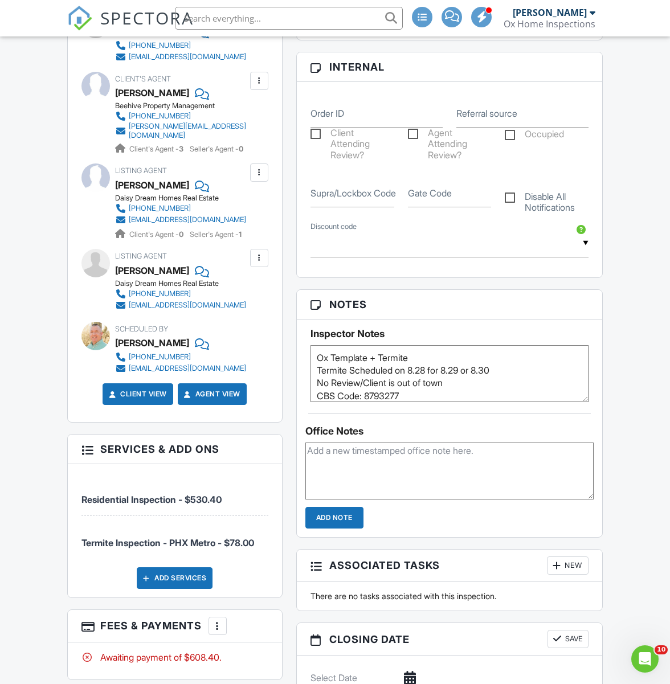
scroll to position [541, 0]
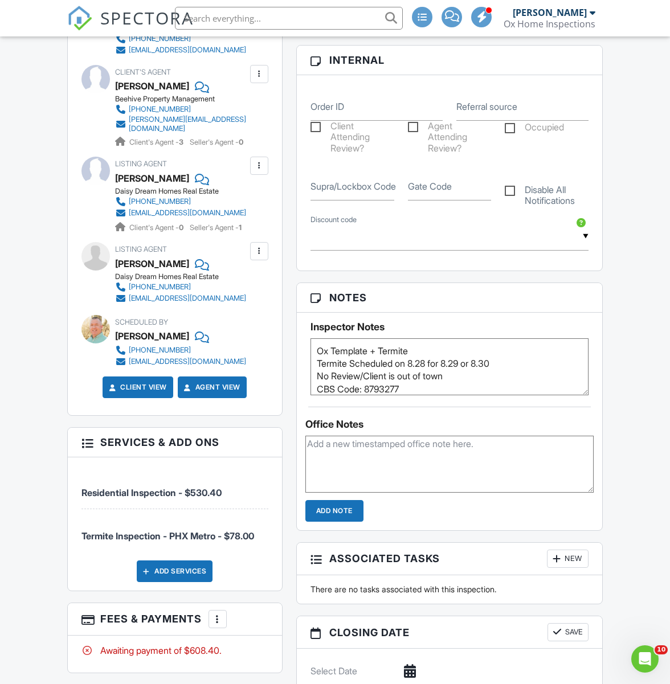
type textarea "Ox Template + Termite Termite Scheduled on 8.28 for 8.29 or 8.30 No Review/Clie…"
